Goal: Task Accomplishment & Management: Use online tool/utility

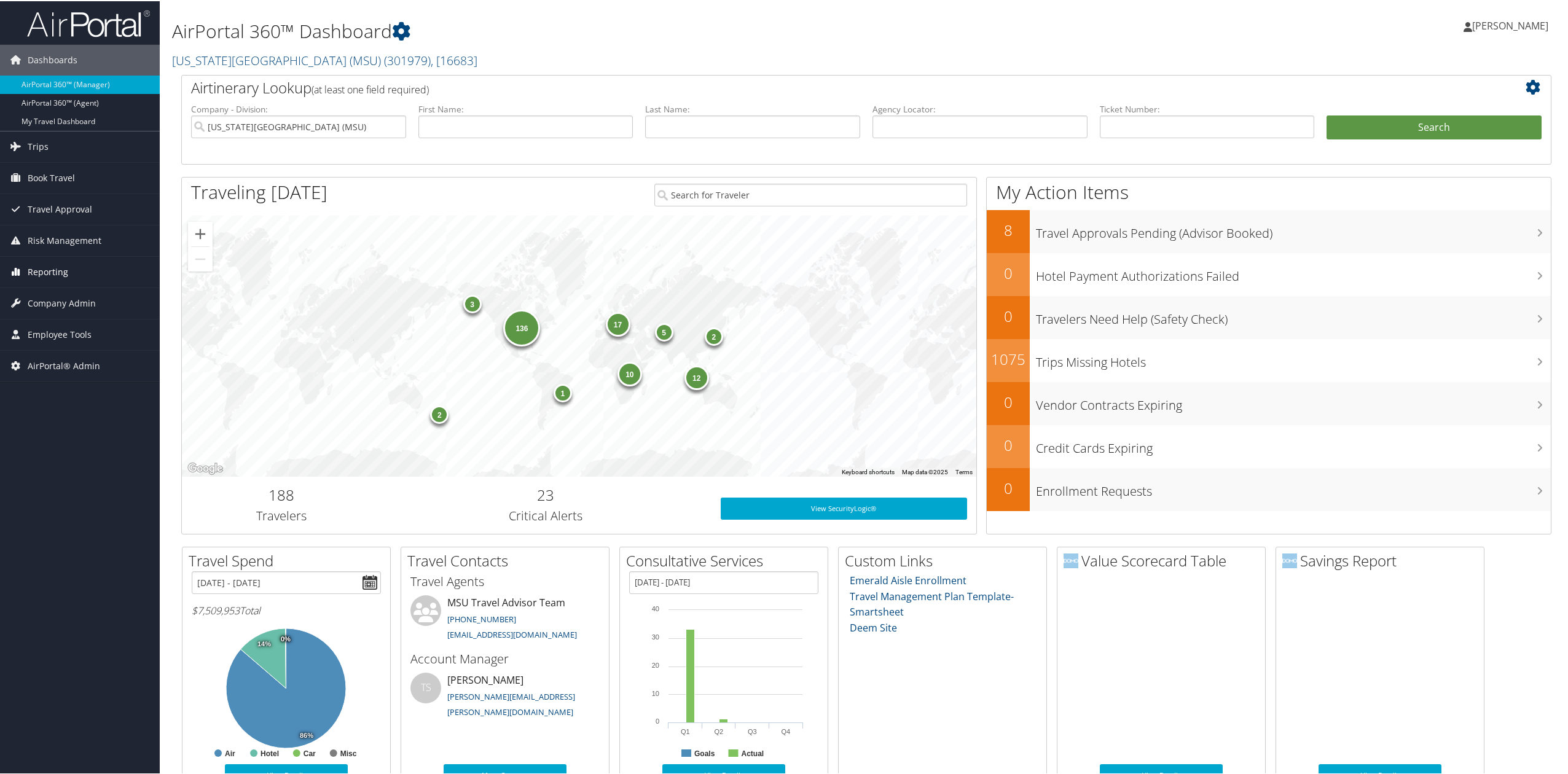
click at [45, 271] on span "Reporting" at bounding box center [47, 271] width 40 height 31
click at [57, 25] on img at bounding box center [89, 22] width 123 height 29
click at [396, 115] on input "Michigan State University (MSU)" at bounding box center [298, 125] width 215 height 22
click at [930, 124] on input "text" at bounding box center [979, 125] width 215 height 22
paste input "FOLLRL"
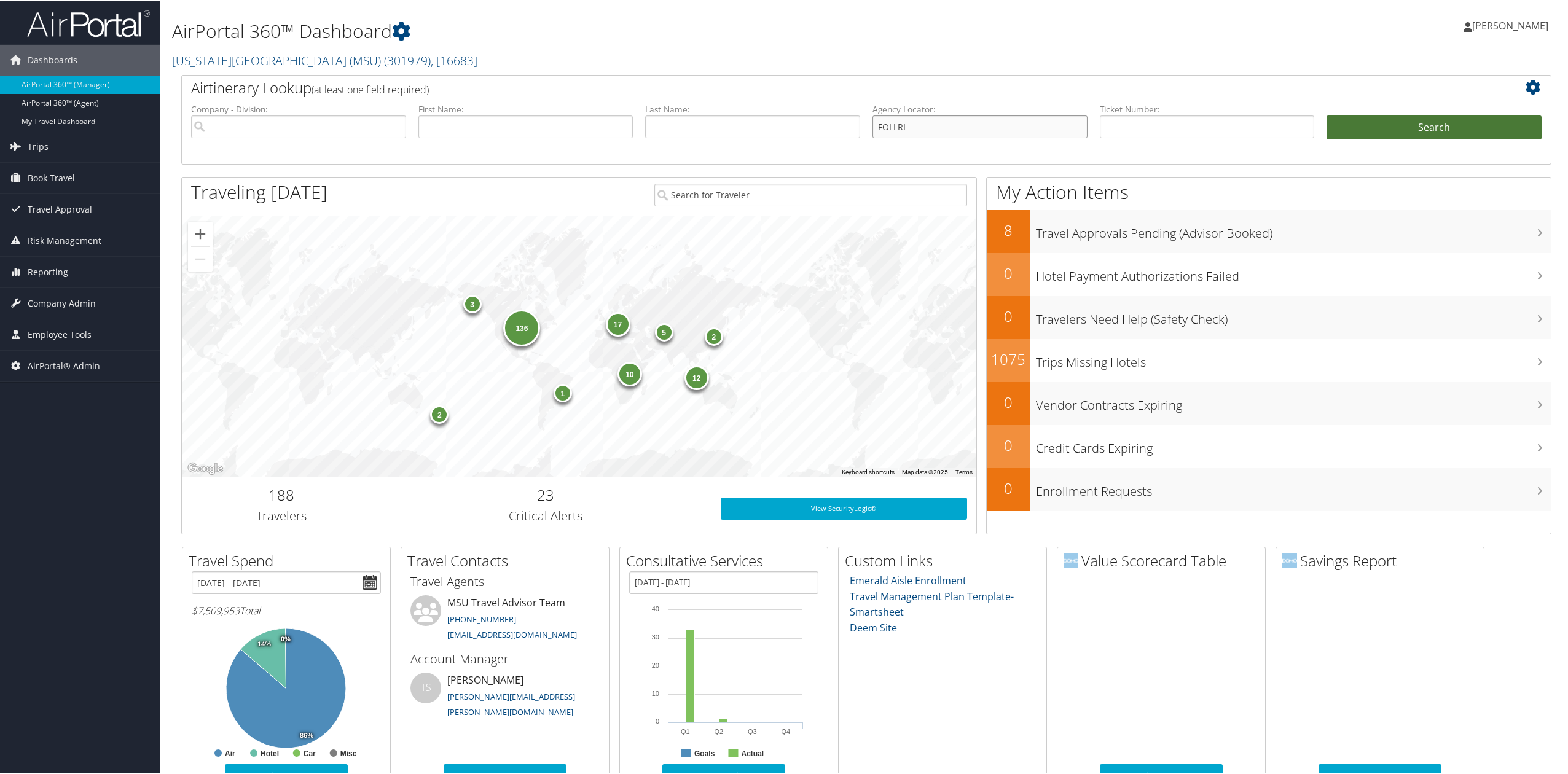
type input "FOLLRL"
click at [1438, 129] on button "Search" at bounding box center [1433, 126] width 215 height 24
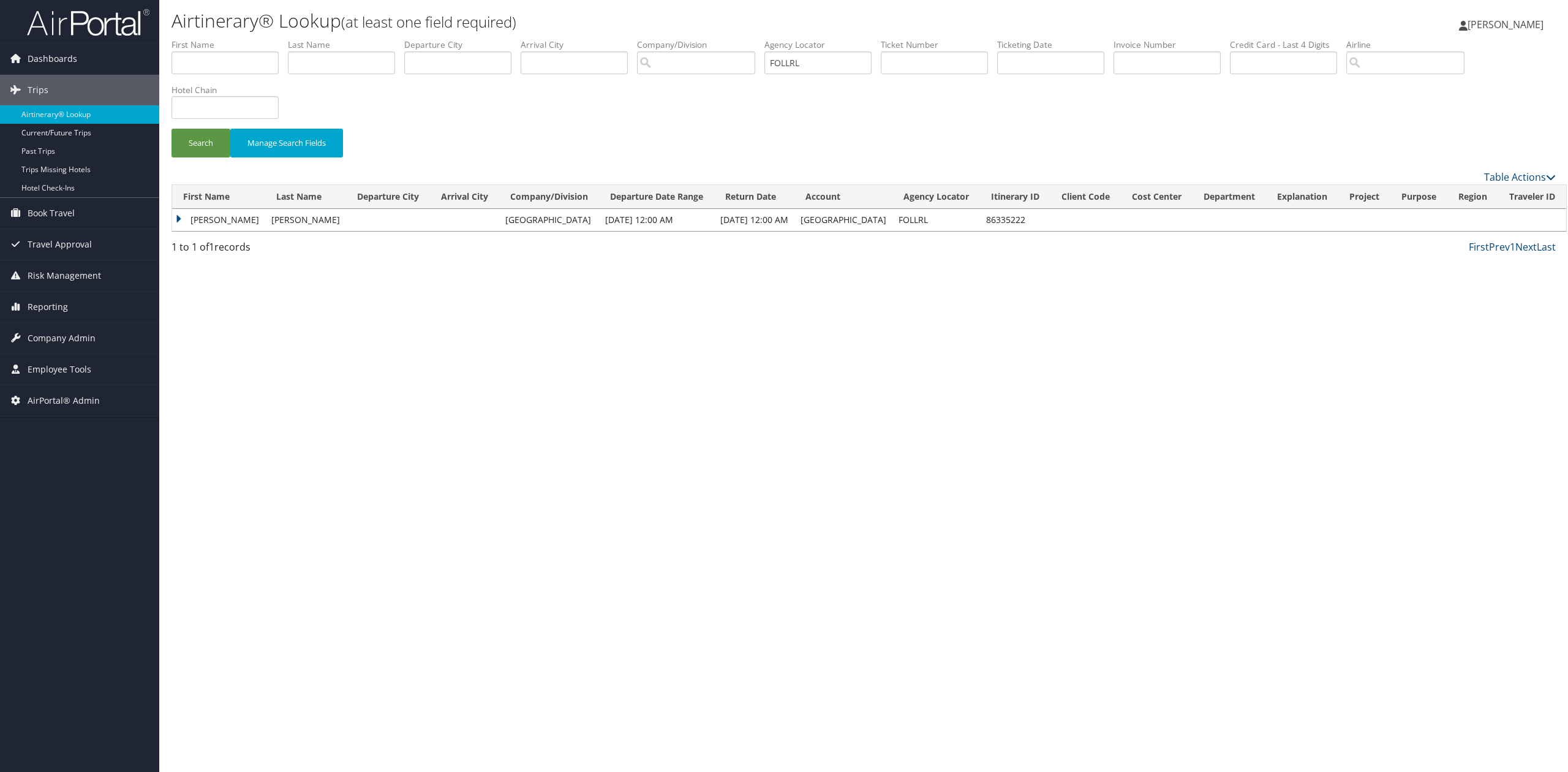
click at [178, 219] on td "[PERSON_NAME]" at bounding box center [219, 220] width 93 height 22
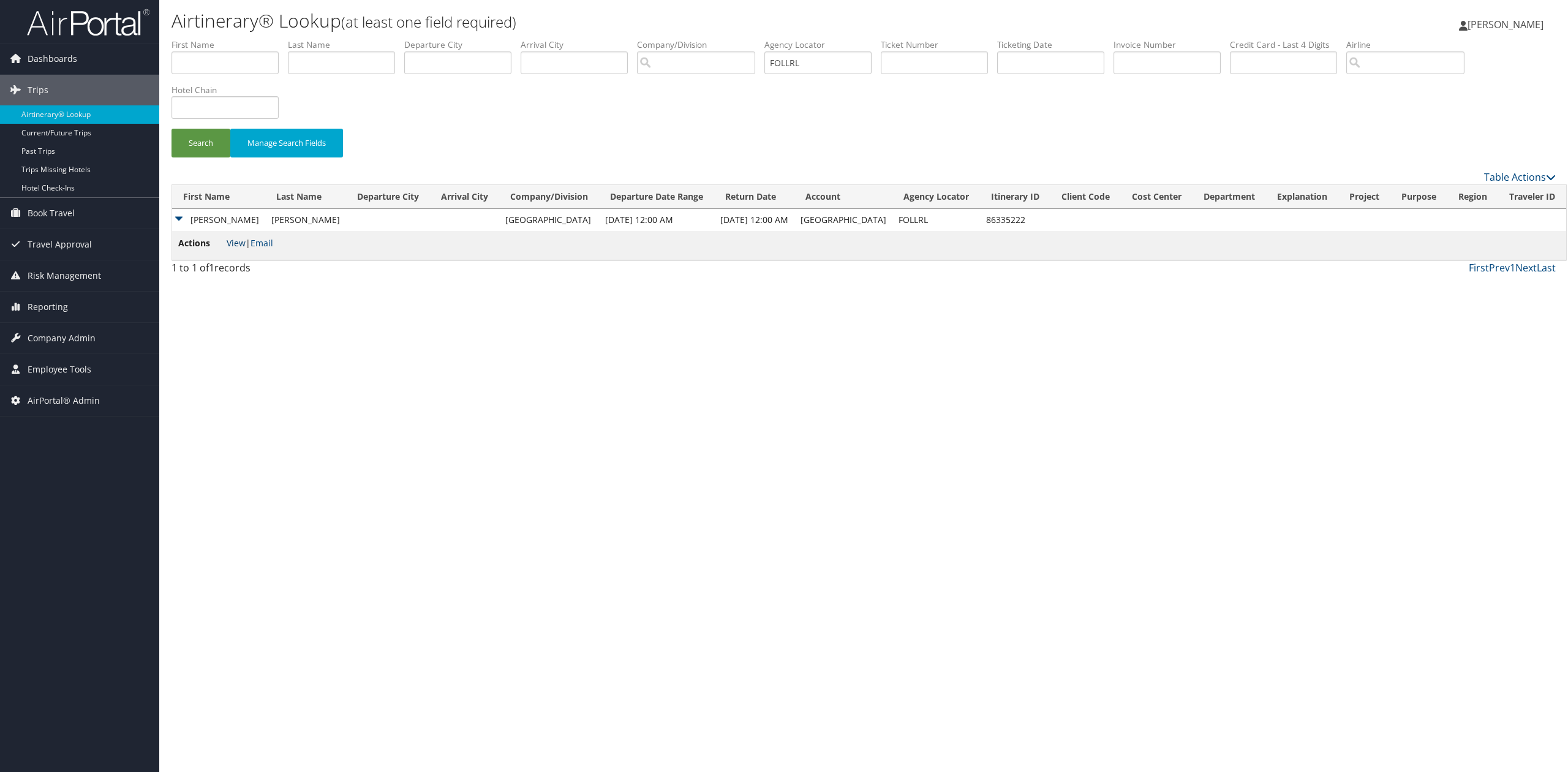
click at [235, 246] on link "View" at bounding box center [236, 243] width 19 height 12
click at [421, 319] on div "Airtinerary® Lookup (at least one field required) Tiffany Soja Tiffany Soja My …" at bounding box center [863, 386] width 1409 height 772
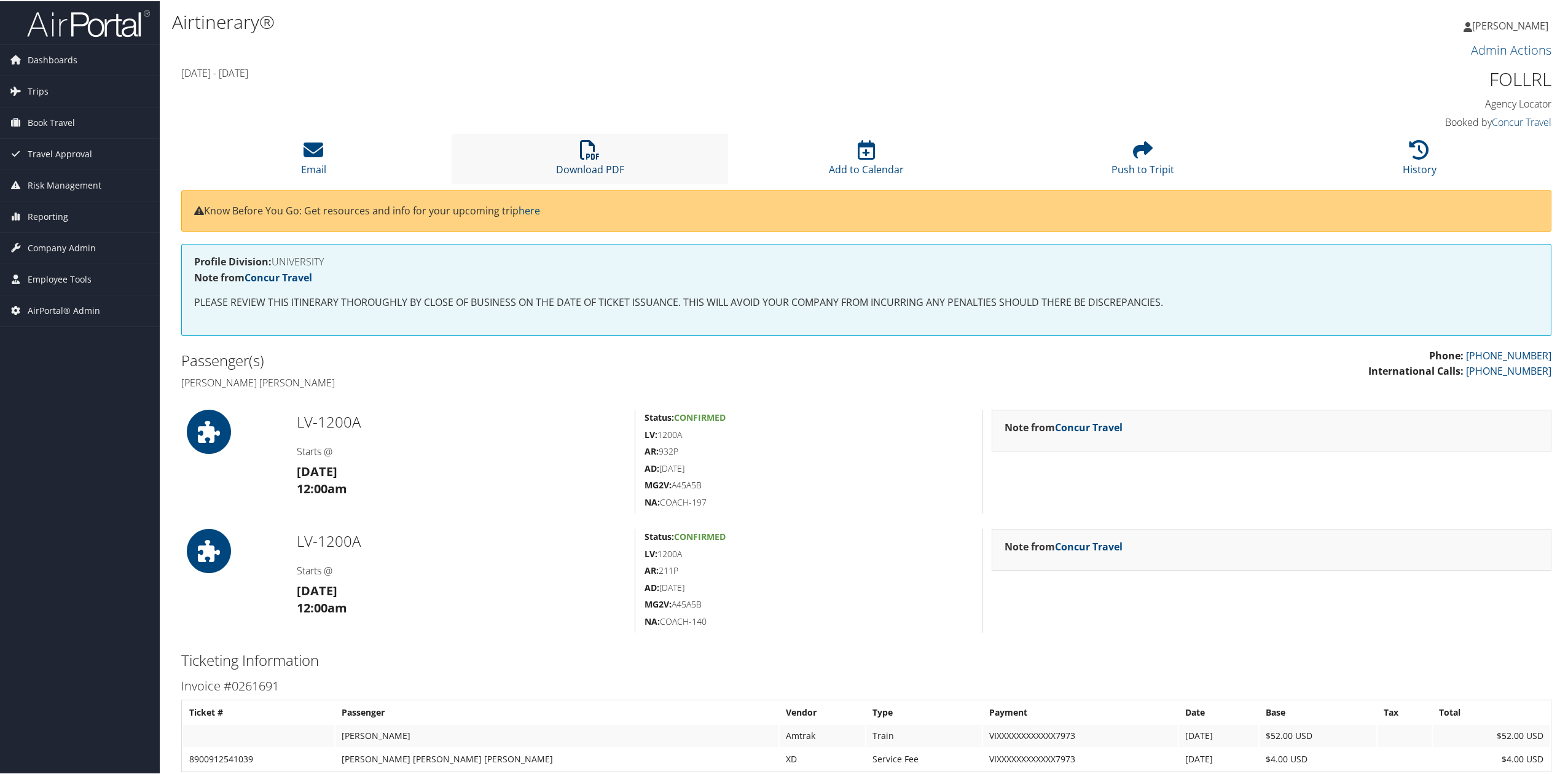
click at [593, 146] on icon at bounding box center [589, 148] width 20 height 20
